Goal: Find specific page/section: Find specific page/section

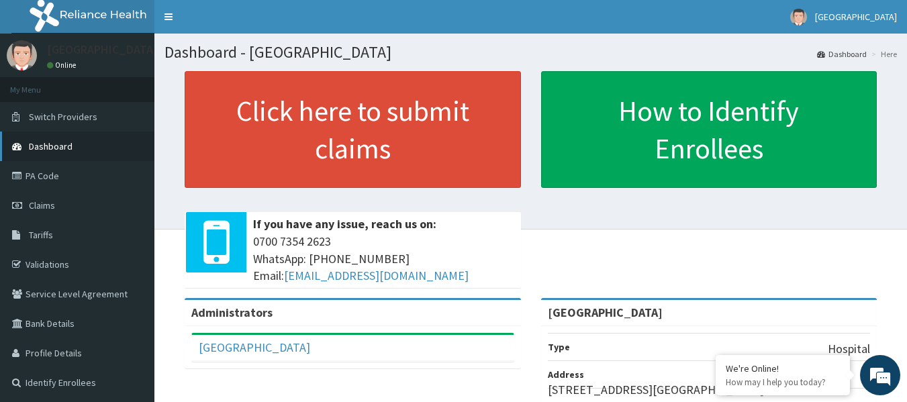
click at [85, 149] on link "Dashboard" at bounding box center [77, 147] width 154 height 30
click at [171, 21] on link "Toggle navigation" at bounding box center [168, 17] width 28 height 34
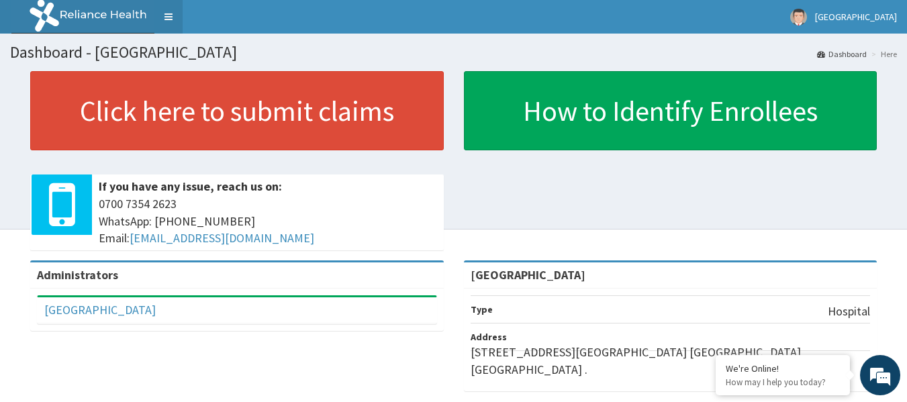
click at [171, 21] on link "Toggle navigation" at bounding box center [168, 17] width 28 height 34
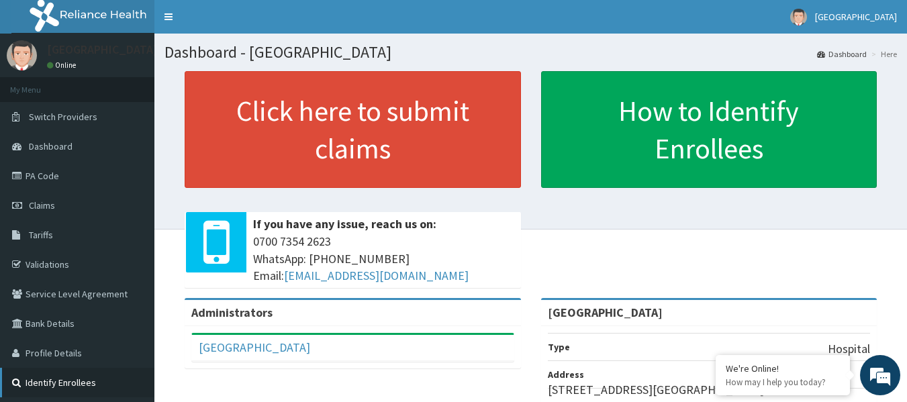
click at [69, 378] on link "Identify Enrollees" at bounding box center [77, 383] width 154 height 30
